Goal: Transaction & Acquisition: Purchase product/service

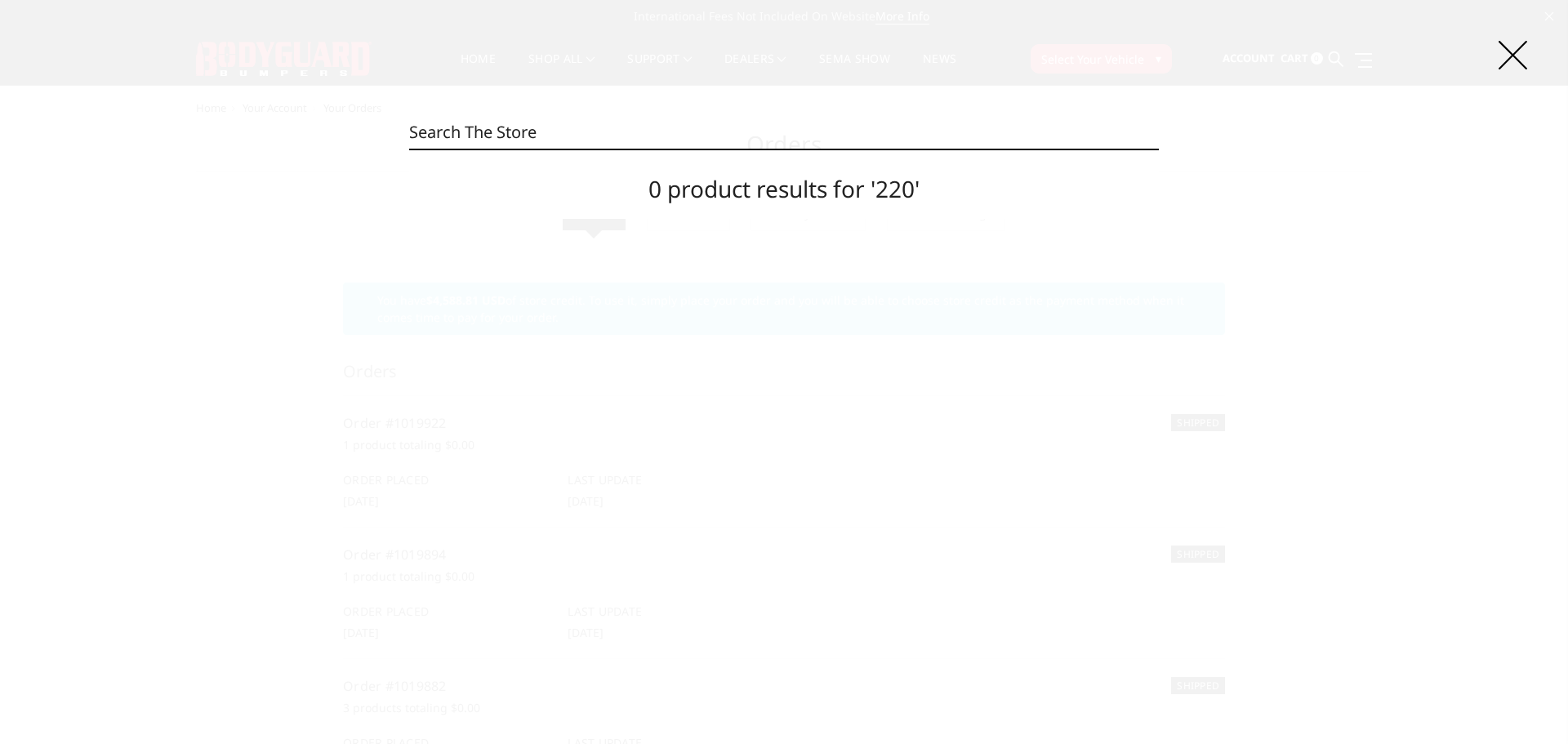
click at [1526, 54] on icon at bounding box center [1512, 55] width 28 height 28
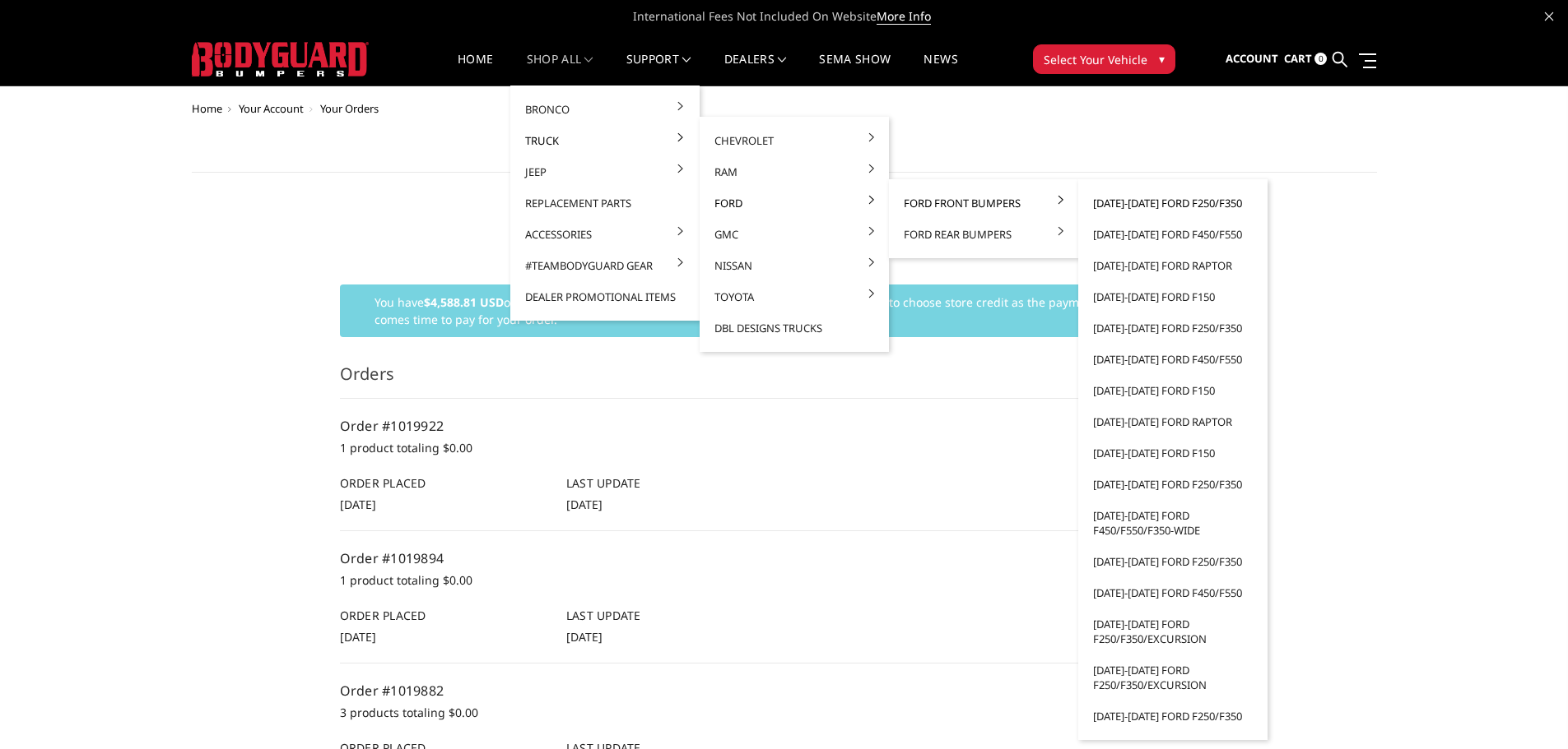
click at [1116, 199] on link "[DATE]-[DATE] Ford F250/F350" at bounding box center [1172, 203] width 176 height 31
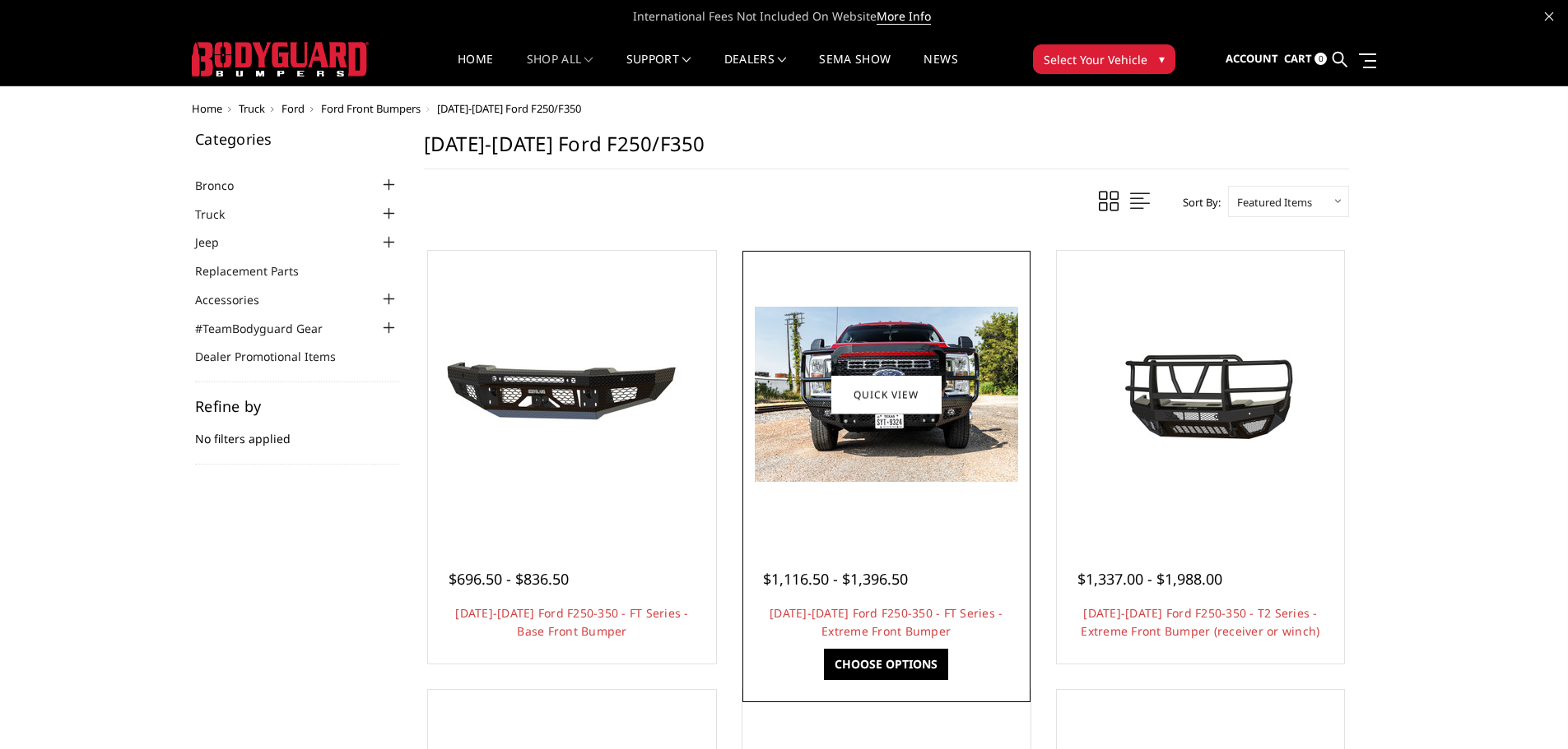
click at [868, 452] on img at bounding box center [887, 394] width 264 height 175
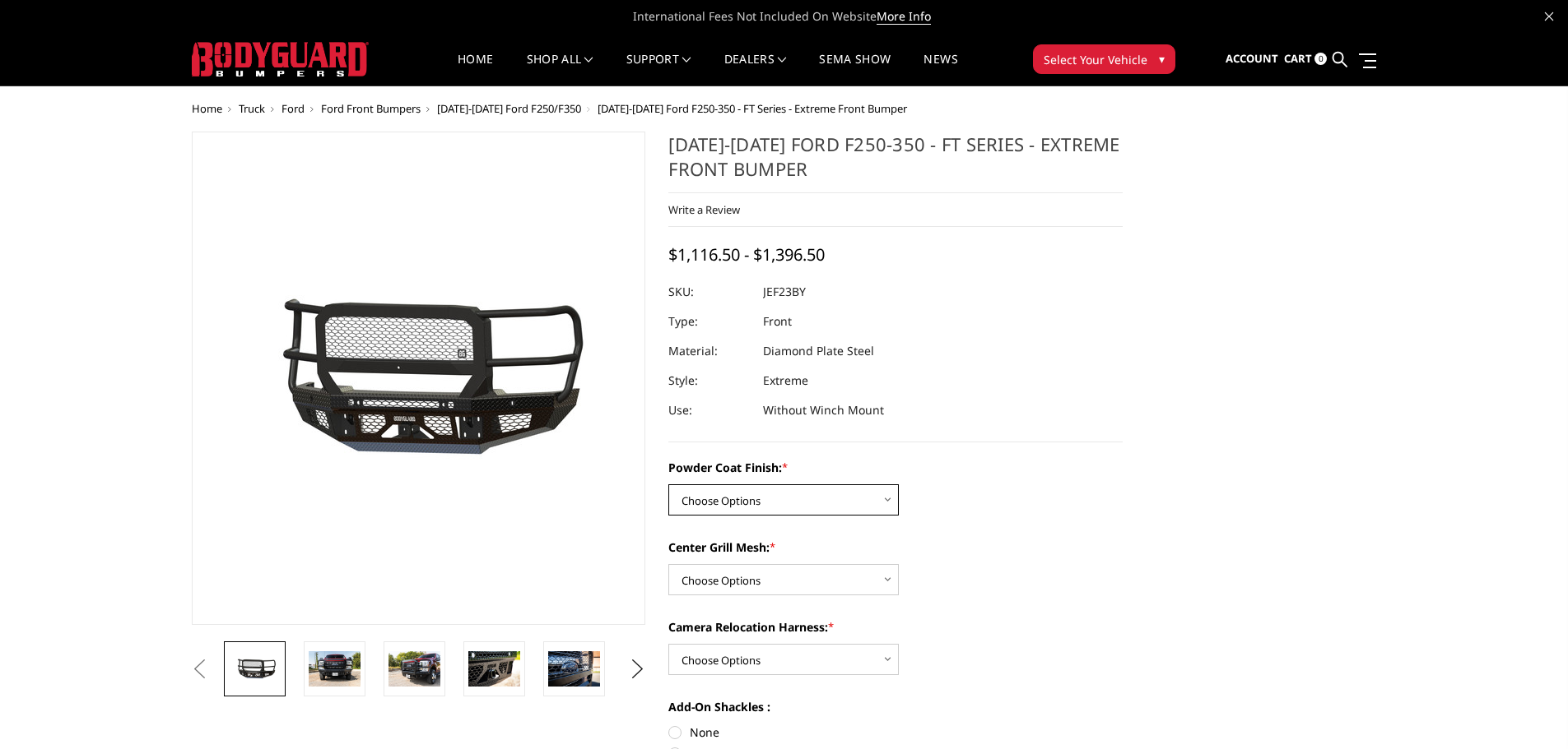
click at [866, 484] on select "Choose Options Bare Metal Gloss Black Powder Coat Textured Black Powder Coat" at bounding box center [783, 500] width 231 height 31
select select "3264"
click at [668, 484] on select "Choose Options Bare Metal Gloss Black Powder Coat Textured Black Powder Coat" at bounding box center [783, 500] width 231 height 31
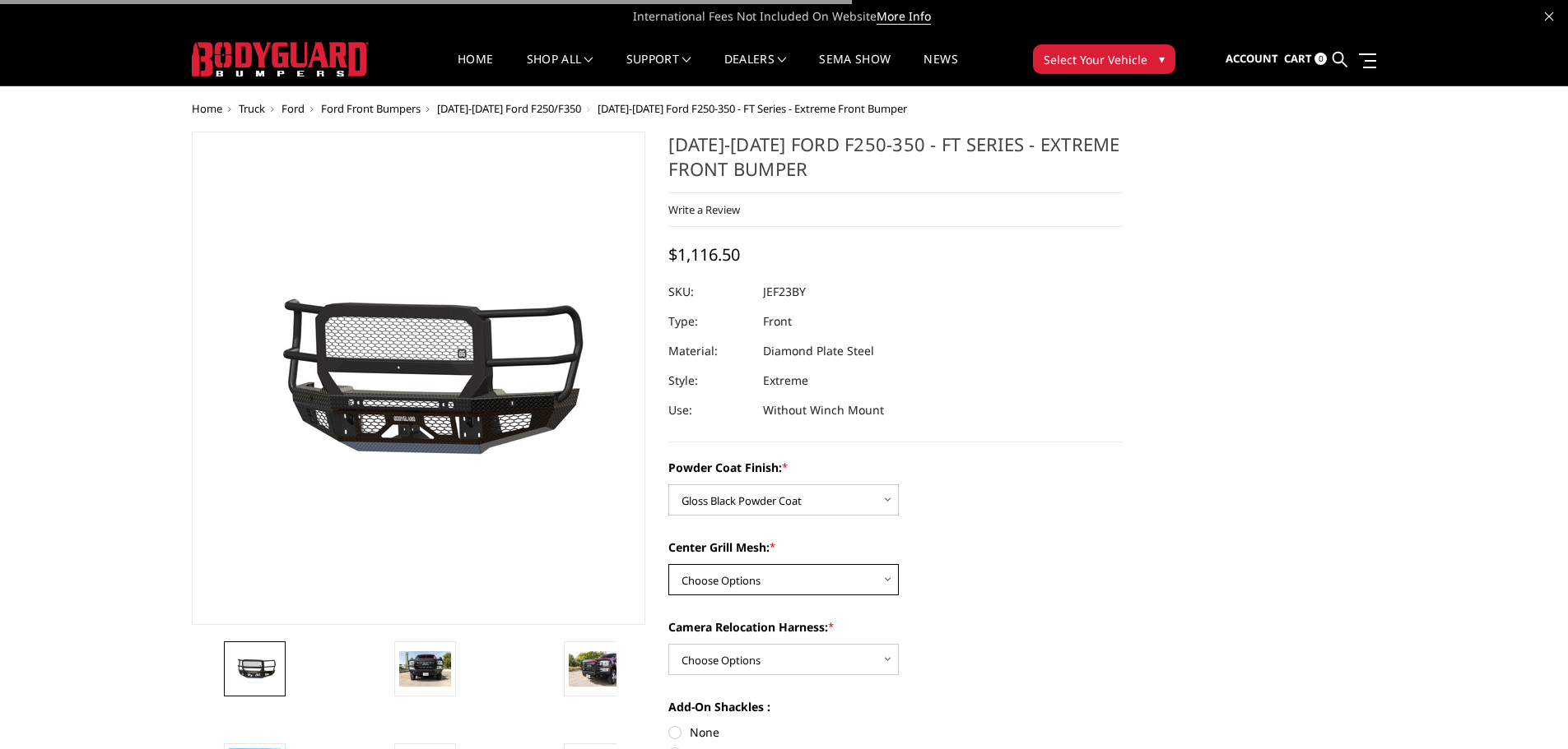
click at [802, 567] on select "Choose Options WITH Expanded Metal in Center Grill WITHOUT Expanded Metal in Ce…" at bounding box center [783, 579] width 231 height 31
select select "3266"
click at [668, 564] on select "Choose Options WITH Expanded Metal in Center Grill WITHOUT Expanded Metal in Ce…" at bounding box center [783, 579] width 231 height 31
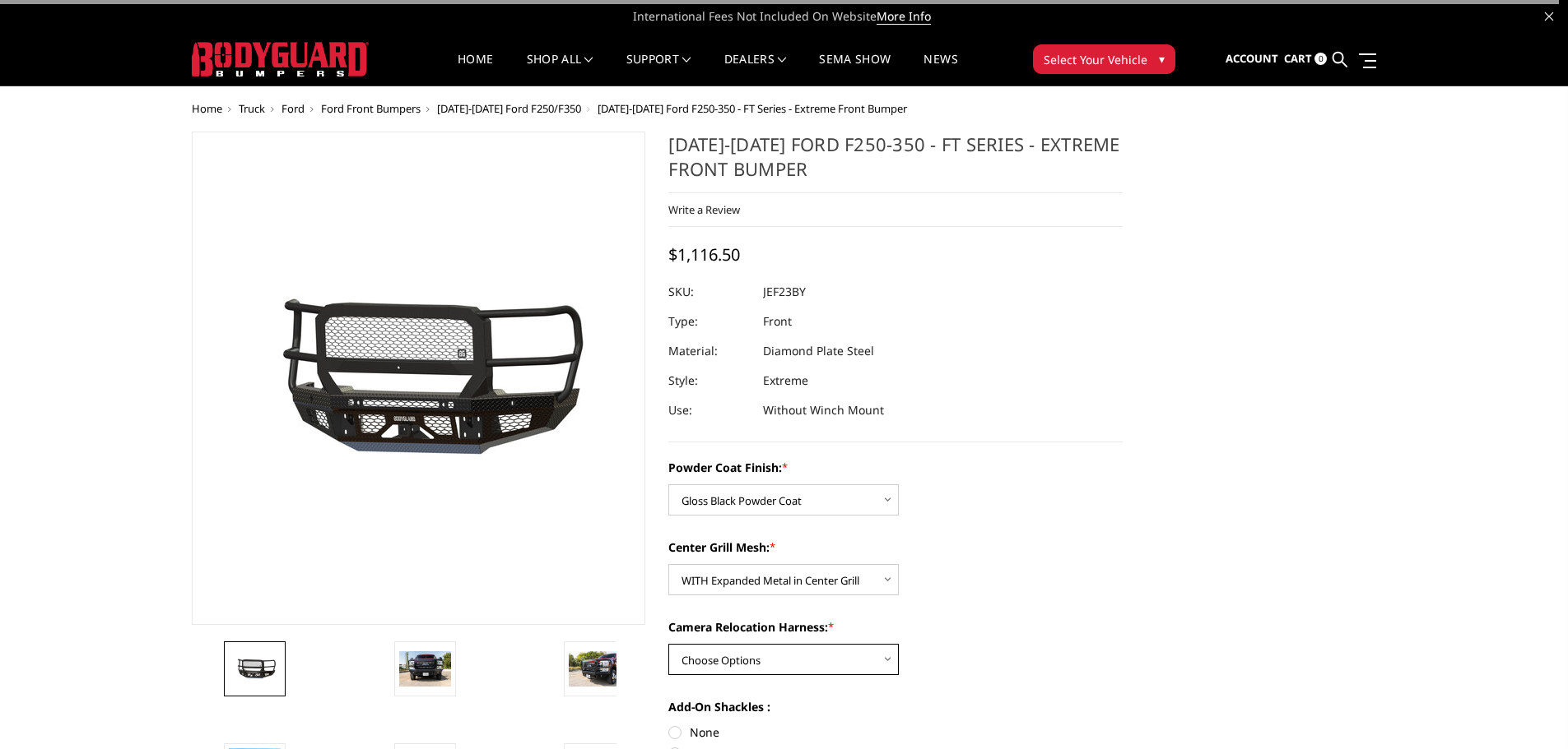
click at [786, 664] on select "Choose Options WITH Camera Relocation Harness WITHOUT Camera Relocation Harness" at bounding box center [783, 659] width 231 height 31
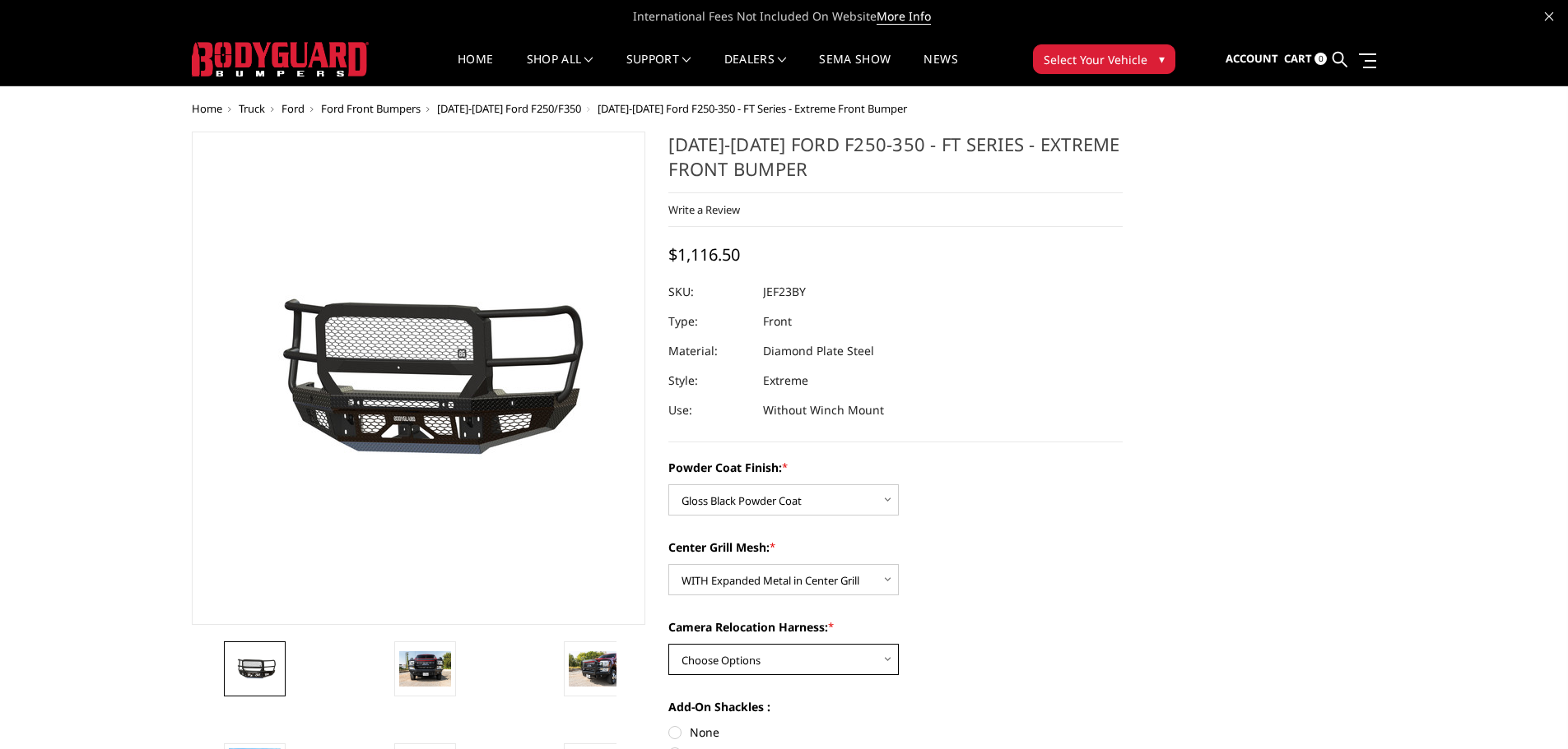
select select "3268"
click at [668, 644] on select "Choose Options WITH Camera Relocation Harness WITHOUT Camera Relocation Harness" at bounding box center [783, 659] width 231 height 31
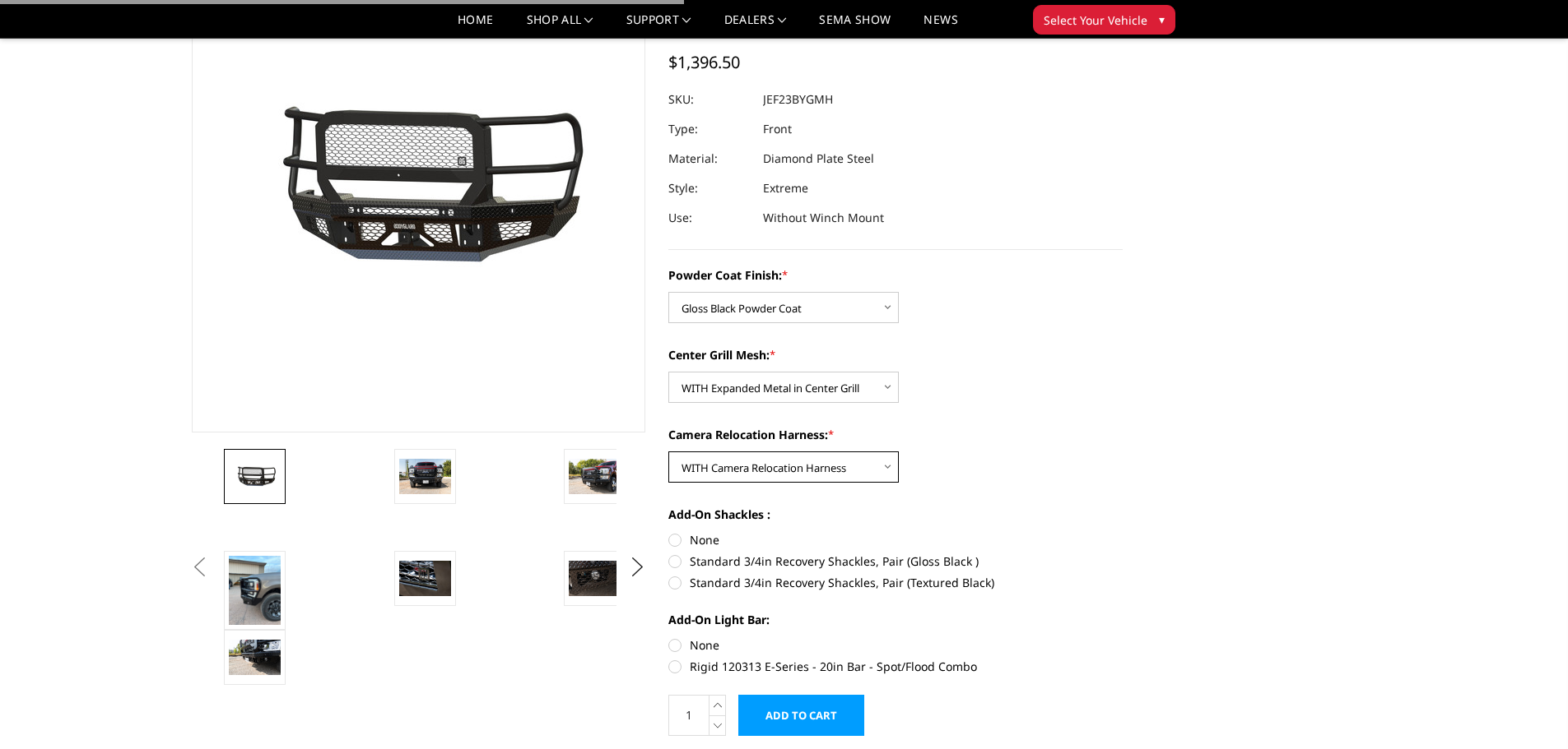
scroll to position [165, 0]
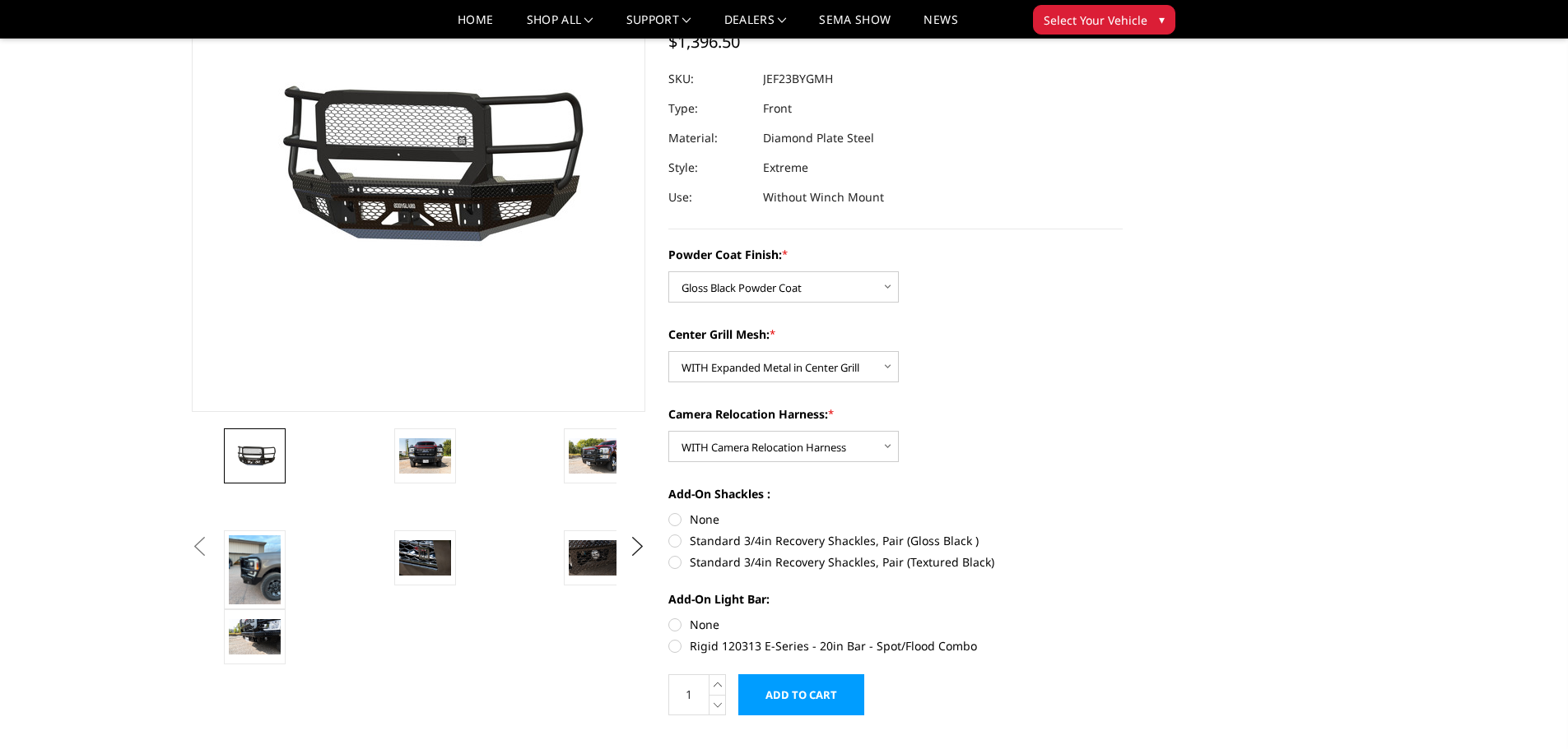
click at [674, 536] on label "Standard 3/4in Recovery Shackles, Pair (Gloss Black )" at bounding box center [895, 540] width 454 height 17
click at [1122, 512] on input "Standard 3/4in Recovery Shackles, Pair (Gloss Black )" at bounding box center [1122, 511] width 1 height 1
radio input "true"
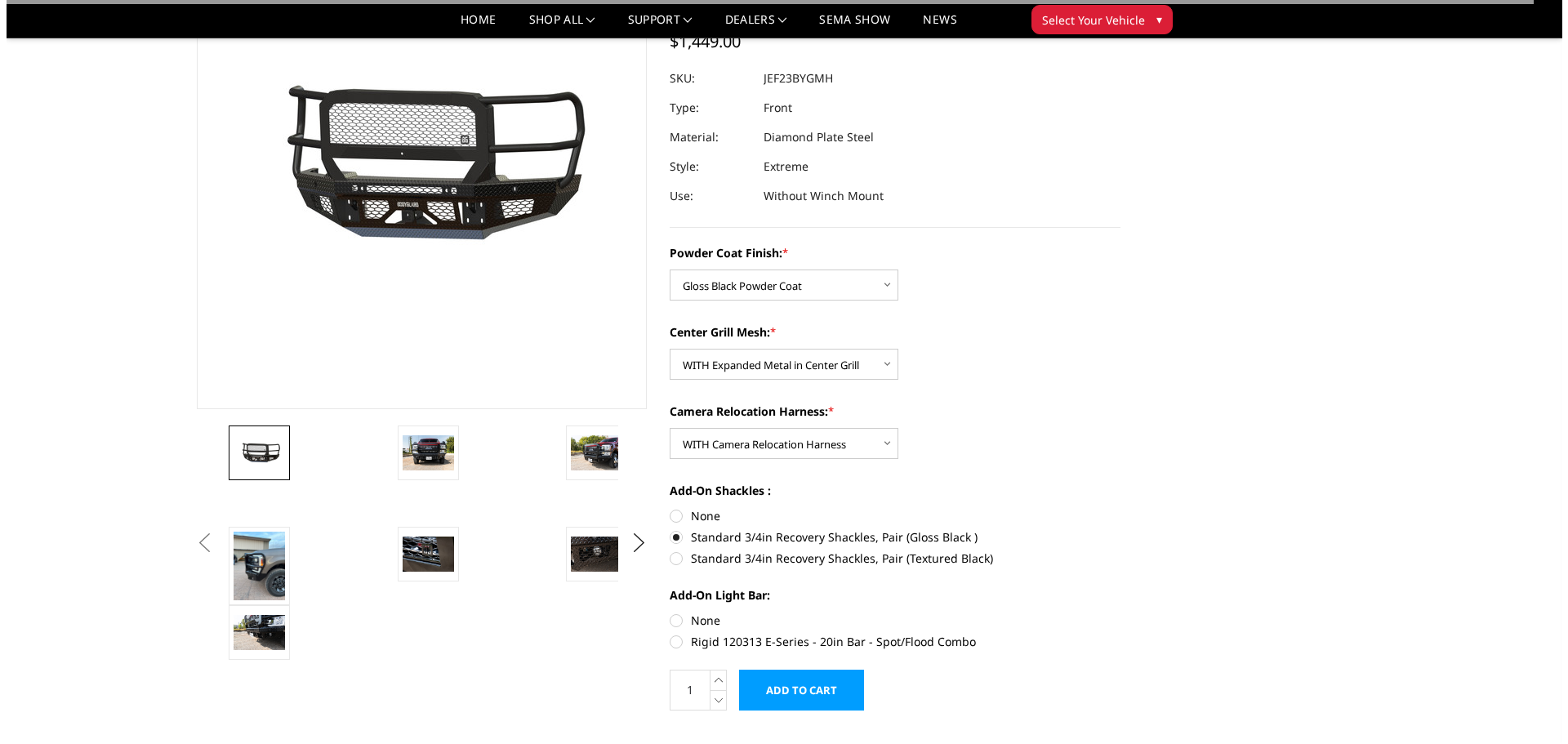
scroll to position [245, 0]
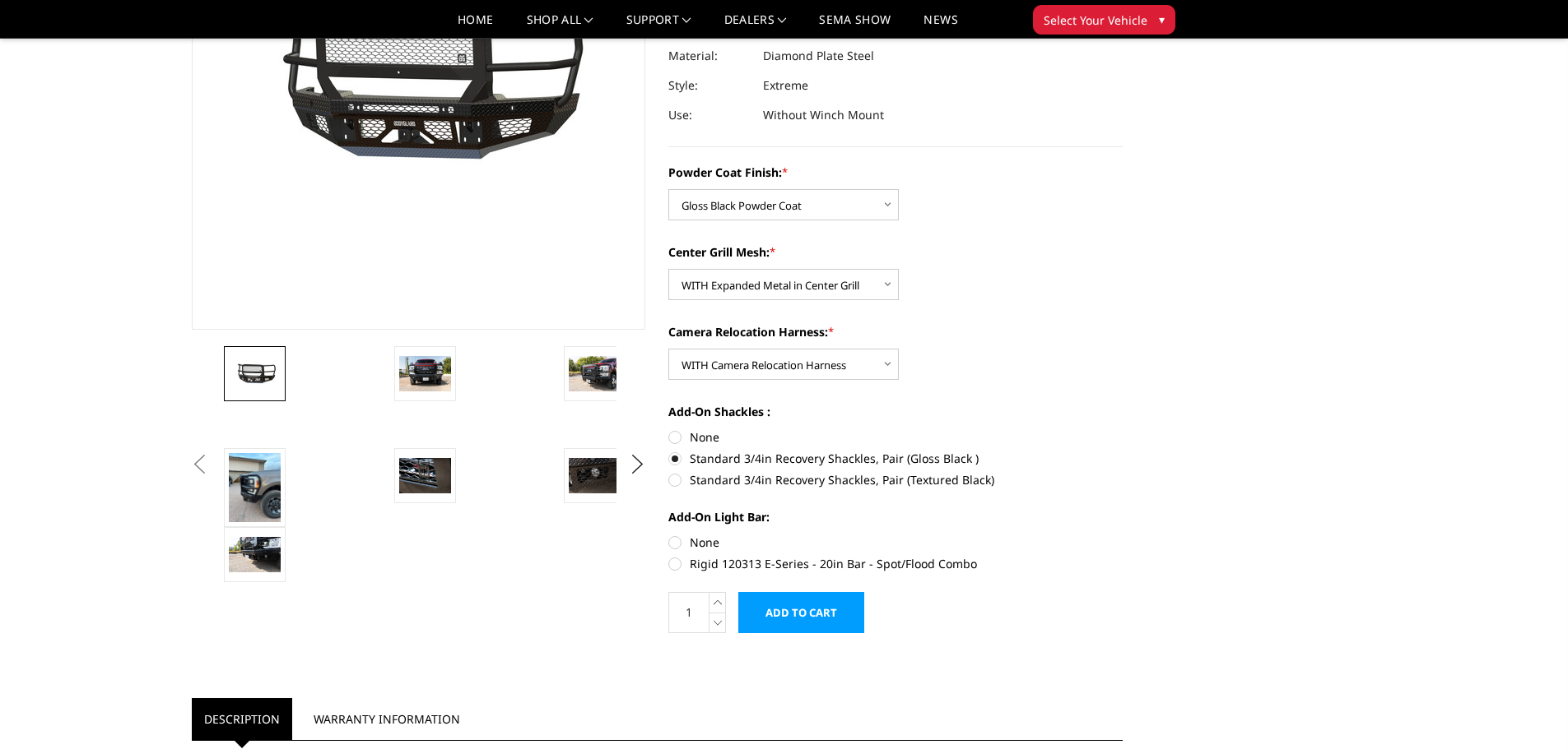
click at [674, 535] on label "None" at bounding box center [895, 542] width 454 height 17
click at [669, 535] on input "None" at bounding box center [668, 534] width 1 height 1
radio input "true"
click at [711, 599] on icon at bounding box center [717, 603] width 16 height 21
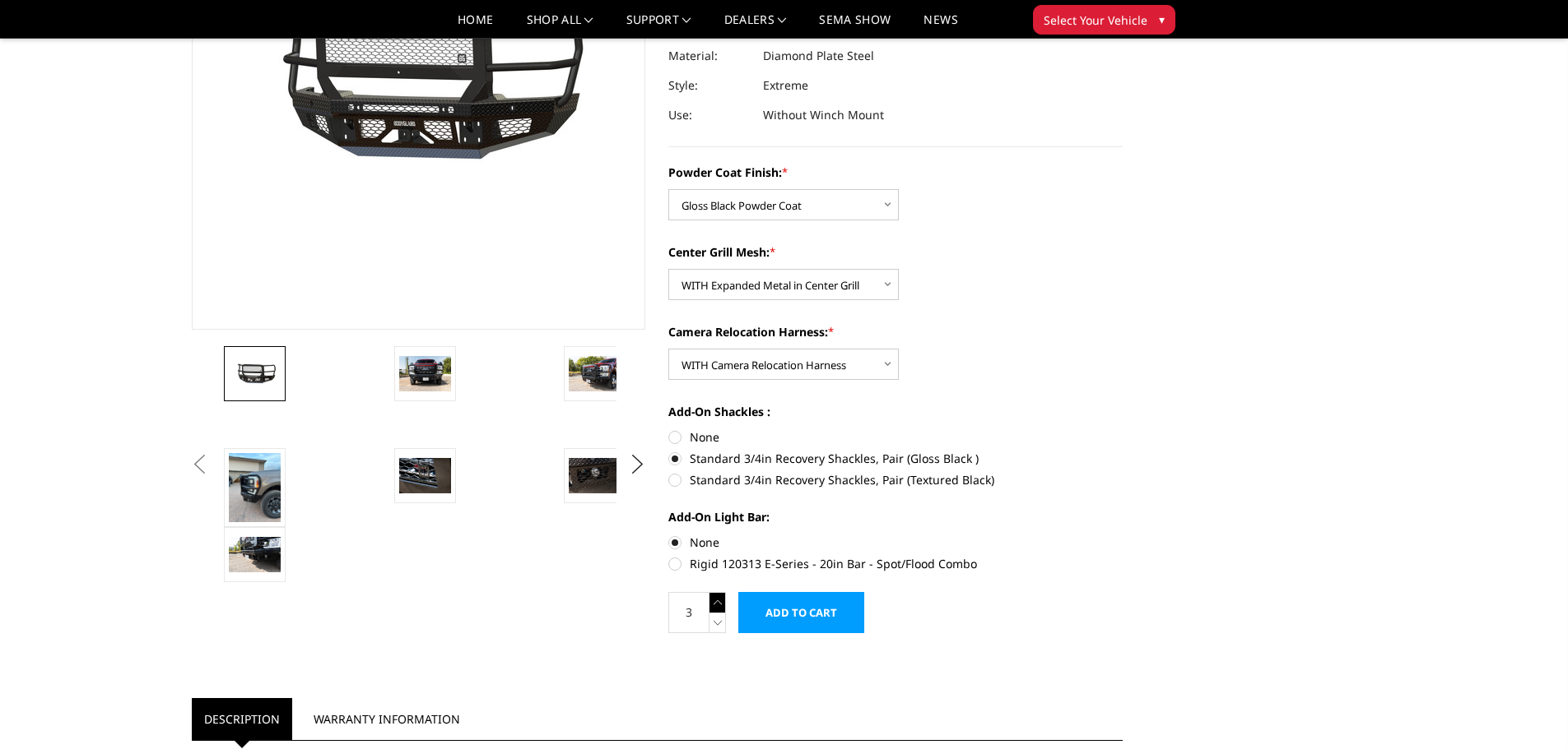
click at [711, 599] on icon at bounding box center [717, 603] width 16 height 21
type input "4"
click at [782, 606] on input "Add to Cart" at bounding box center [801, 612] width 126 height 41
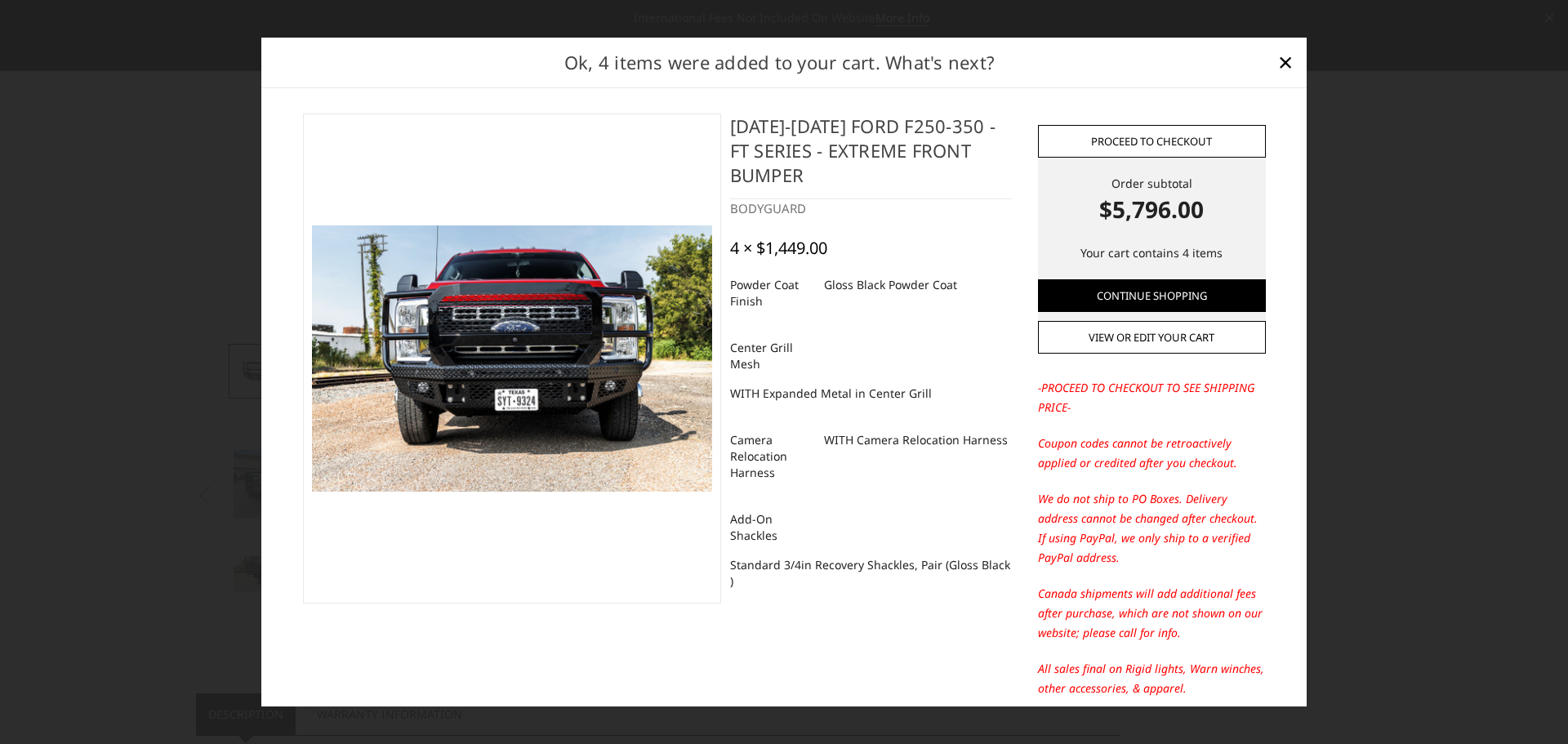
click at [1160, 139] on link "Proceed to checkout" at bounding box center [1152, 141] width 228 height 33
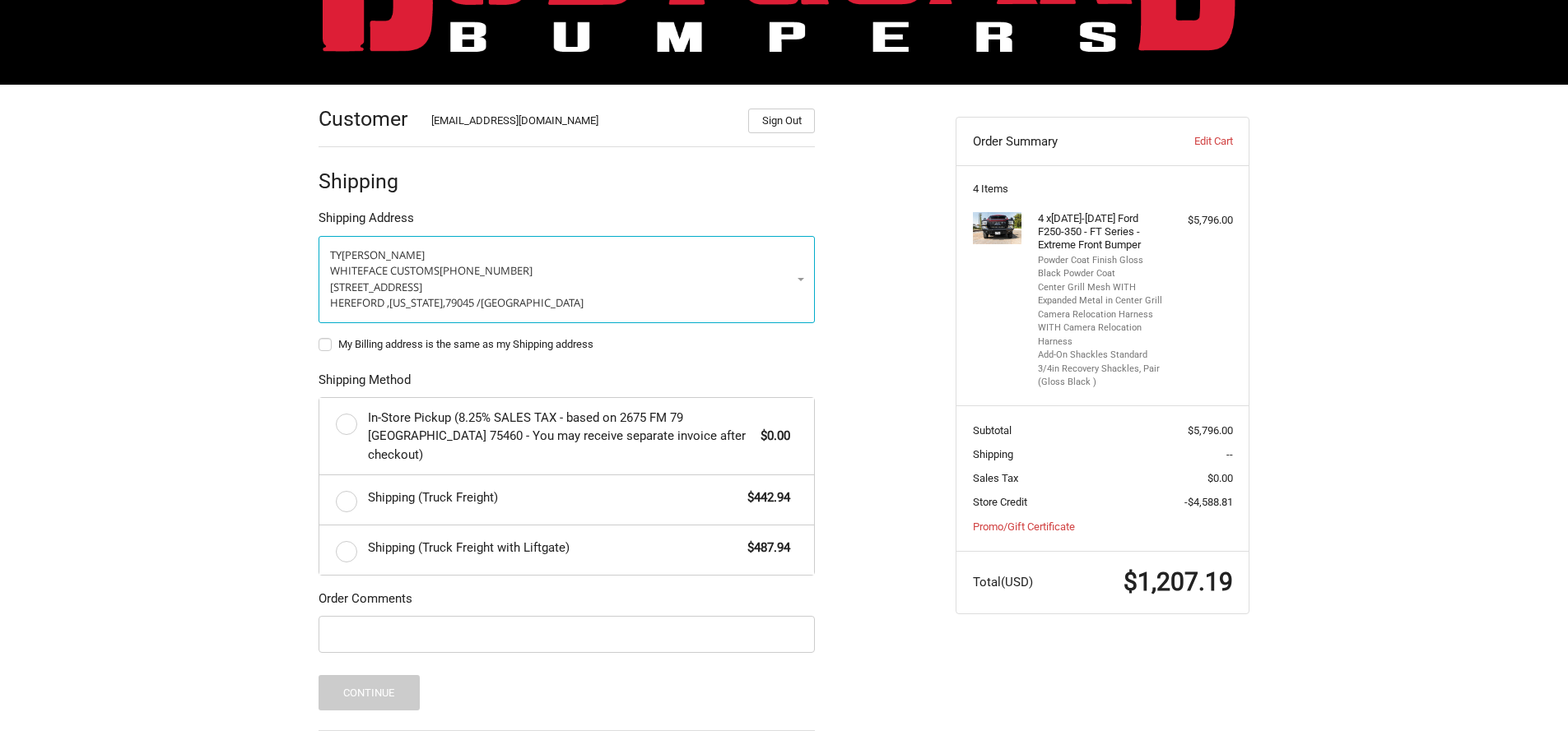
scroll to position [224, 0]
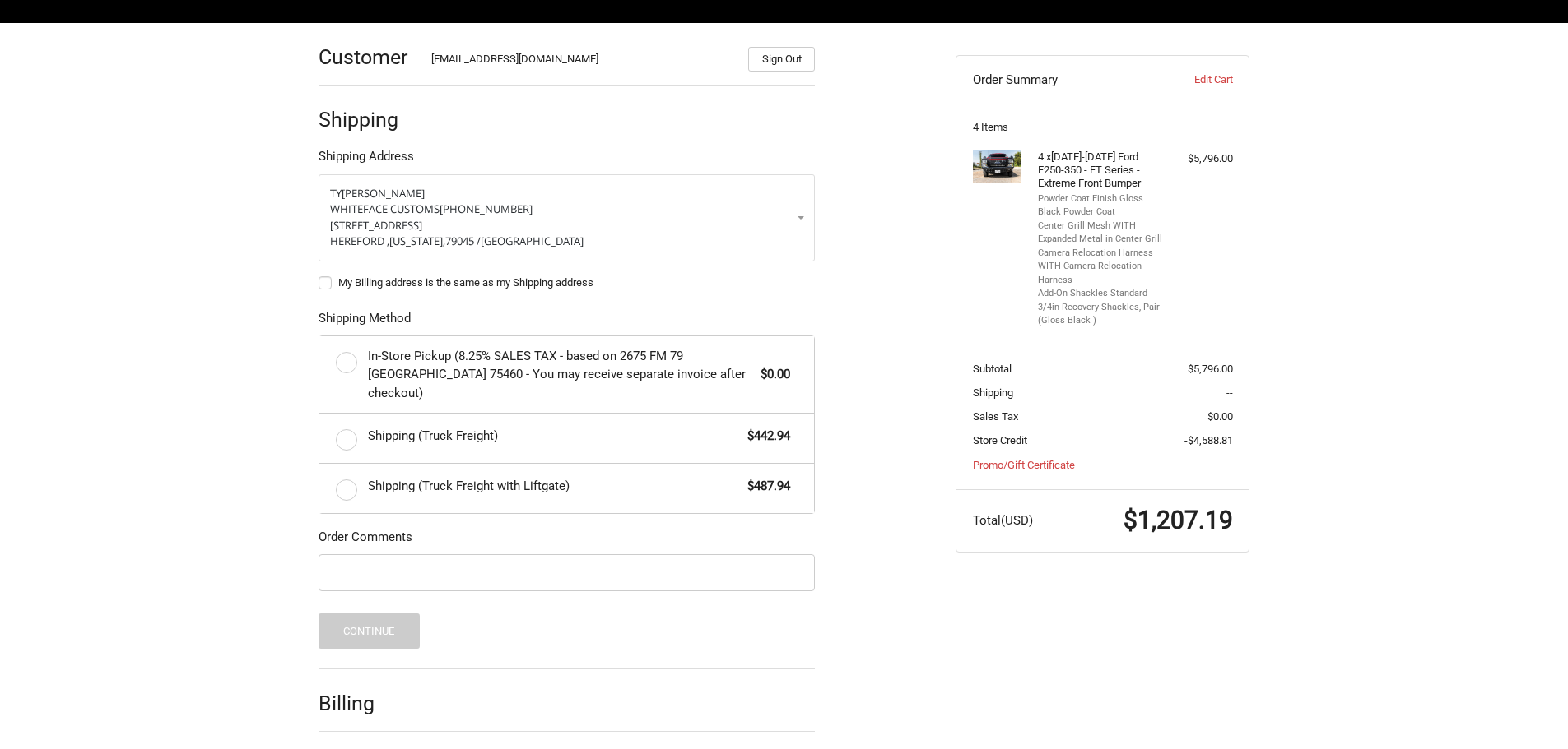
click at [325, 281] on label "My Billing address is the same as my Shipping address" at bounding box center [566, 283] width 496 height 13
click at [320, 276] on input "My Billing address is the same as my Shipping address" at bounding box center [319, 275] width 1 height 1
checkbox input "true"
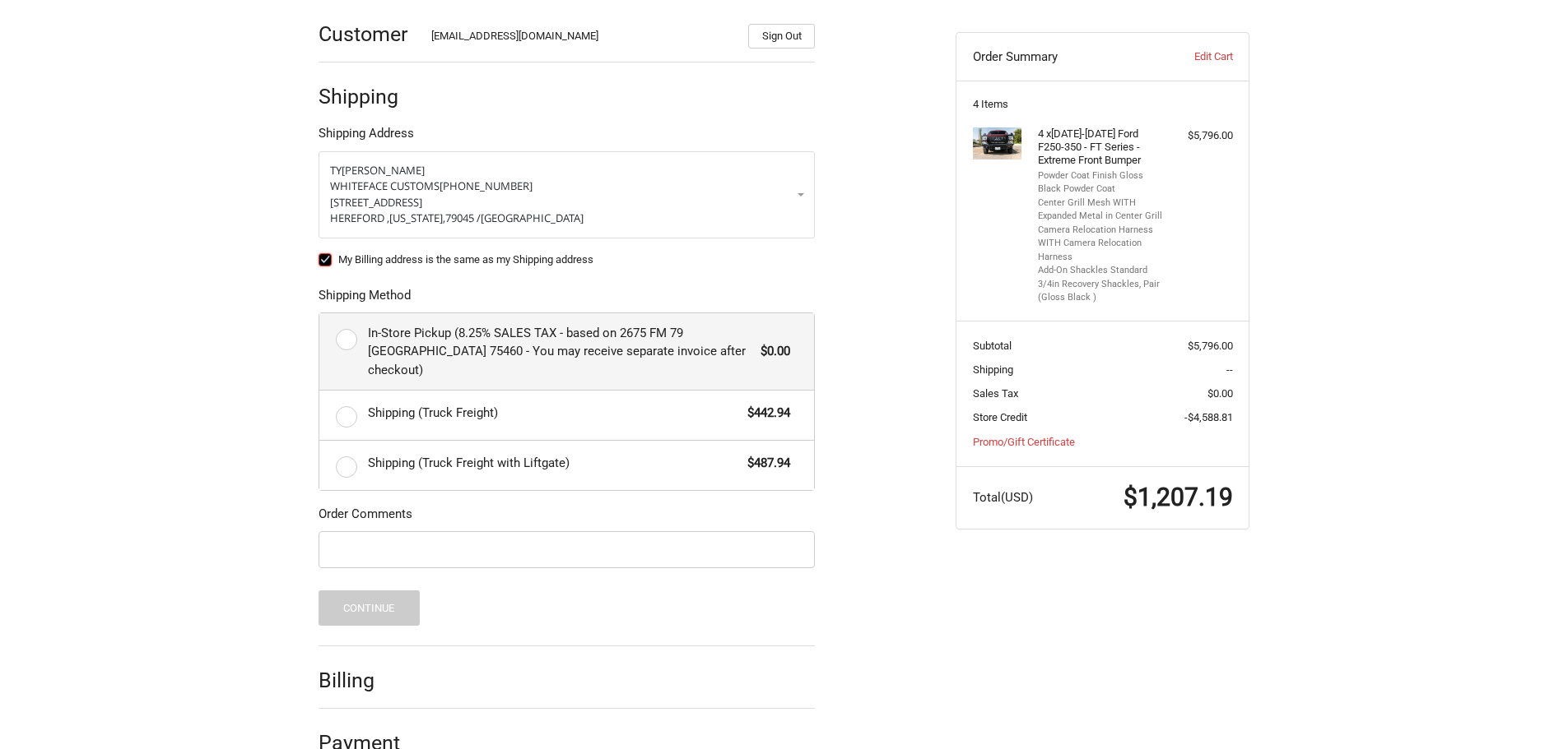
scroll to position [266, 0]
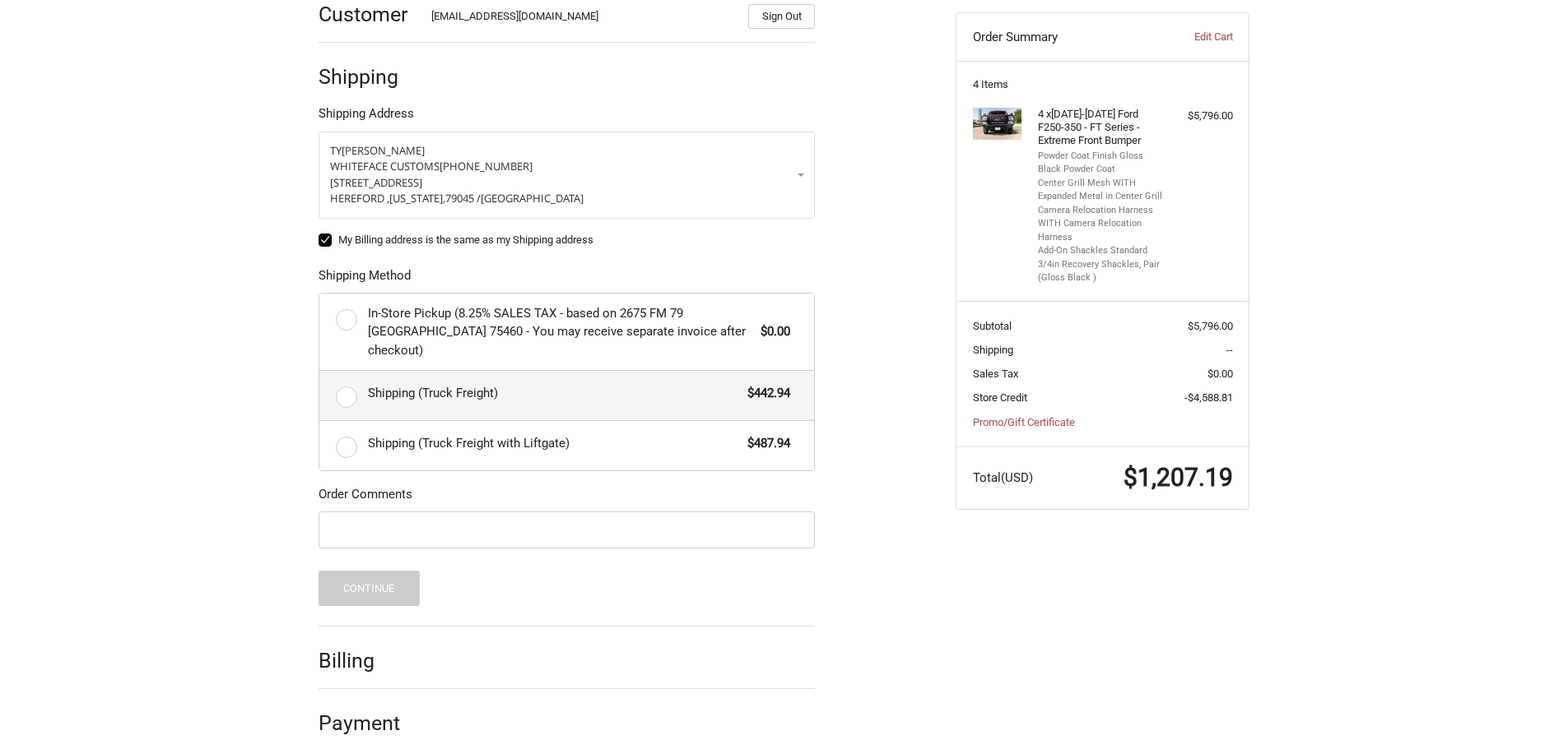
click at [345, 373] on label "Shipping (Truck Freight) $442.94" at bounding box center [566, 395] width 494 height 49
click at [320, 372] on input "Shipping (Truck Freight) $442.94" at bounding box center [320, 371] width 1 height 1
radio input "true"
click at [388, 571] on button "Continue" at bounding box center [369, 588] width 101 height 35
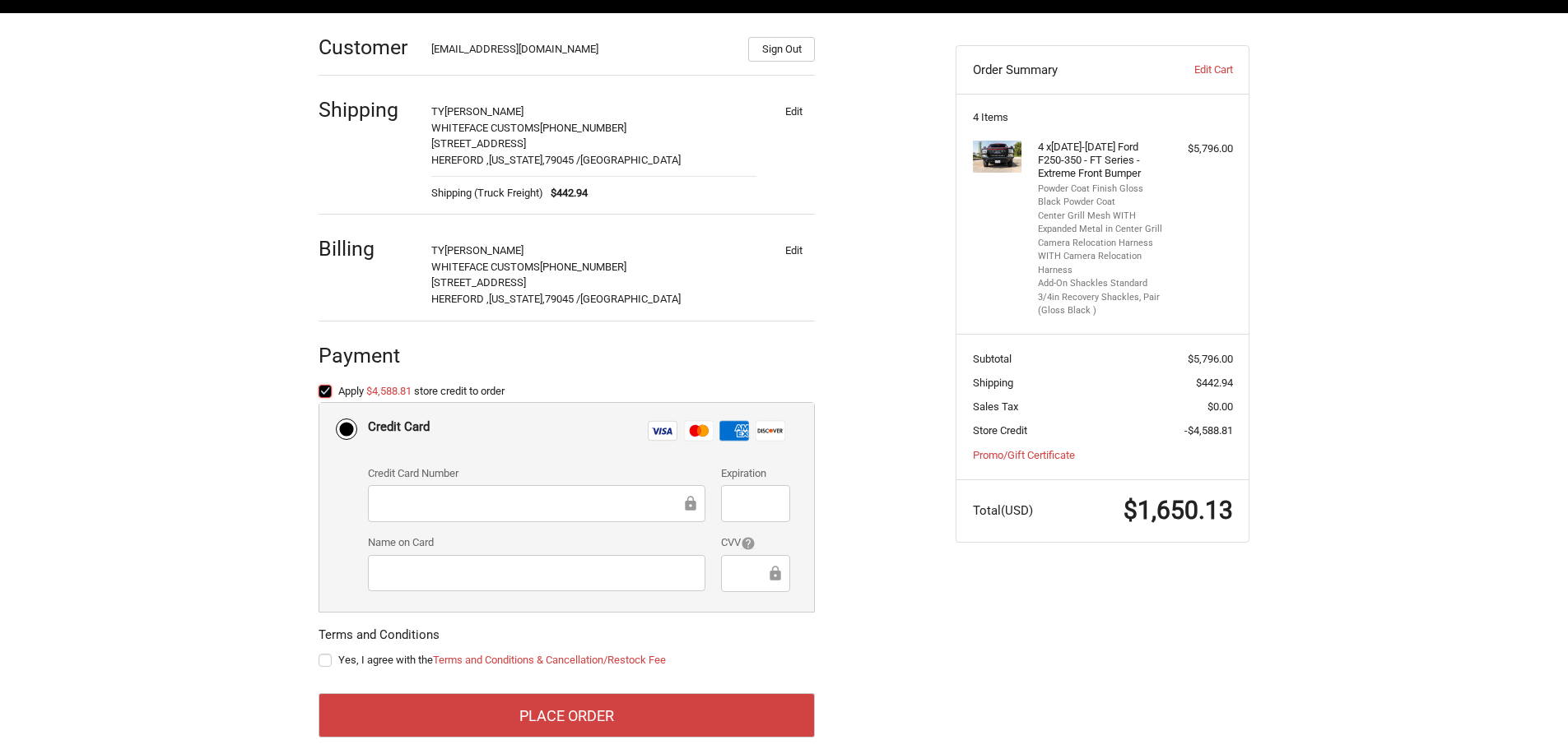
scroll to position [259, 0]
